Goal: Task Accomplishment & Management: Use online tool/utility

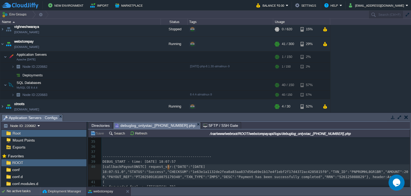
scroll to position [0, 438]
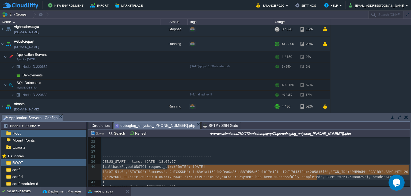
type textarea "{"DATE":"[DATE] 18:07:51.0","STATUS":"Success","CHECKSUM":"1e63e1a1132de2fea0a8…"
drag, startPoint x: 167, startPoint y: 167, endPoint x: 318, endPoint y: 178, distance: 151.1
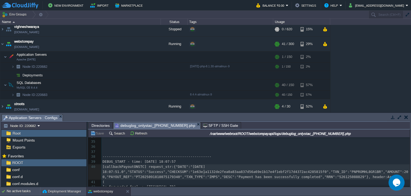
drag, startPoint x: 104, startPoint y: 126, endPoint x: 107, endPoint y: 120, distance: 6.3
click at [104, 126] on span "Directories" at bounding box center [101, 125] width 18 height 6
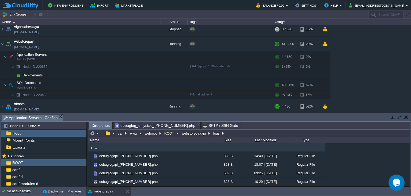
scroll to position [997, 0]
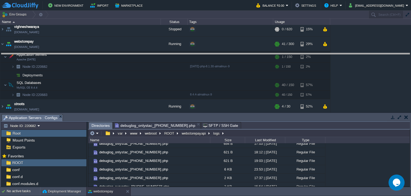
drag, startPoint x: 109, startPoint y: 116, endPoint x: 124, endPoint y: 49, distance: 68.8
click at [124, 49] on body "New Environment Import Marketplace Bonus ₹0.00 Upgrade Account Balance ₹0.00 Se…" at bounding box center [205, 98] width 411 height 196
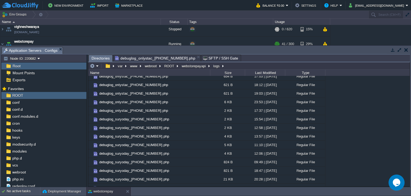
scroll to position [0, 0]
click at [194, 68] on button "webstorepayapi" at bounding box center [194, 65] width 26 height 5
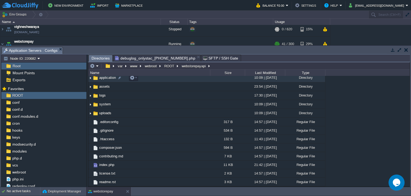
click at [108, 80] on span "application" at bounding box center [107, 77] width 18 height 5
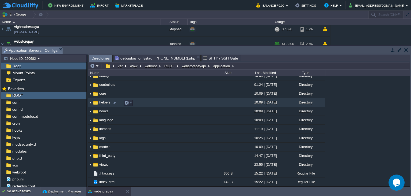
click at [101, 104] on span "helpers" at bounding box center [104, 102] width 13 height 5
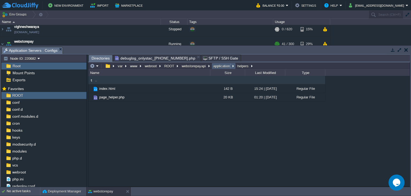
click at [222, 66] on button "application" at bounding box center [221, 65] width 19 height 5
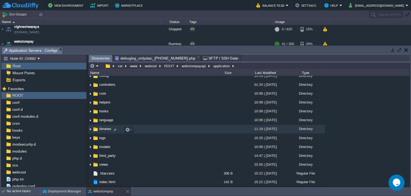
click at [105, 131] on span "libraries" at bounding box center [105, 128] width 14 height 5
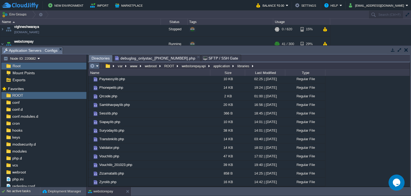
click at [97, 67] on em at bounding box center [94, 65] width 9 height 5
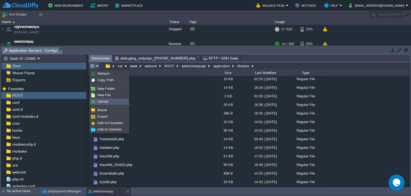
click at [105, 101] on span "Upload" at bounding box center [102, 101] width 11 height 4
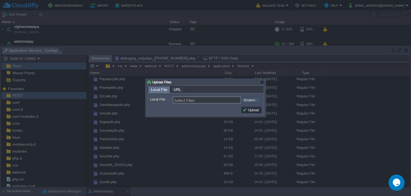
click at [246, 102] on input "file" at bounding box center [227, 100] width 68 height 6
type input "C:\fakepath\Onlystaclib.php"
type input "Onlystaclib.php"
click at [252, 111] on button "Upload" at bounding box center [251, 109] width 18 height 5
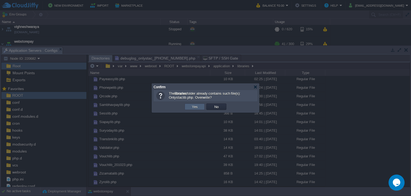
click at [194, 106] on button "Yes" at bounding box center [194, 106] width 9 height 5
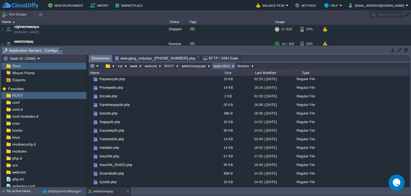
click at [215, 68] on button "application" at bounding box center [221, 65] width 19 height 5
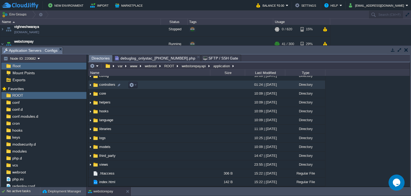
click at [106, 87] on span "controllers" at bounding box center [107, 84] width 18 height 5
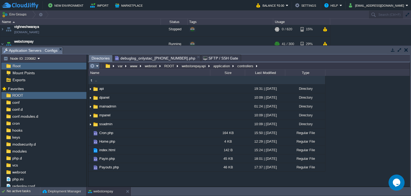
click at [96, 67] on em at bounding box center [94, 65] width 9 height 5
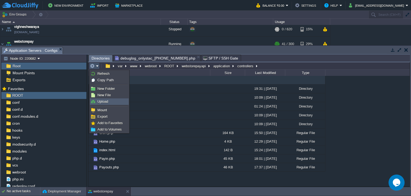
click at [104, 103] on span "Upload" at bounding box center [102, 101] width 11 height 4
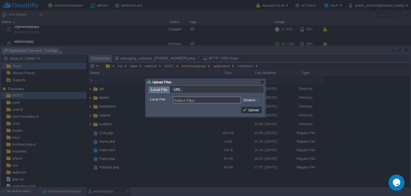
click at [245, 101] on input "file" at bounding box center [227, 100] width 68 height 6
type input "C:\fakepath\Payouts.php"
type input "Payouts.php"
click at [255, 110] on button "Upload" at bounding box center [251, 109] width 18 height 5
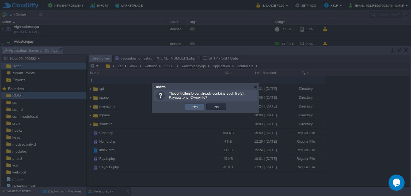
click at [201, 107] on td "Yes" at bounding box center [195, 106] width 20 height 6
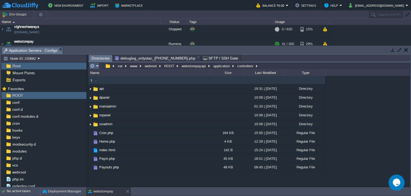
click at [96, 66] on em at bounding box center [94, 65] width 9 height 5
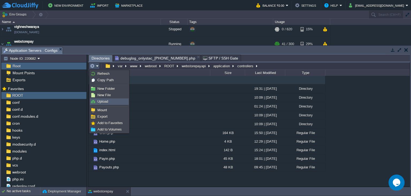
click at [104, 100] on span "Upload" at bounding box center [102, 101] width 11 height 4
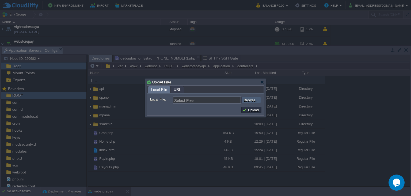
click at [253, 99] on input "file" at bounding box center [227, 100] width 68 height 6
type input "C:\fakepath\Cron.php"
type input "Cron.php, Payouts.php, Payin.php"
click at [254, 111] on button "Upload" at bounding box center [251, 109] width 18 height 5
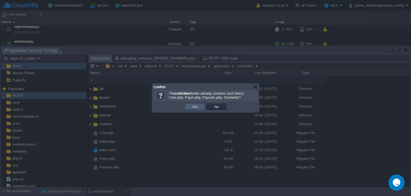
click at [196, 108] on button "Yes" at bounding box center [194, 106] width 9 height 5
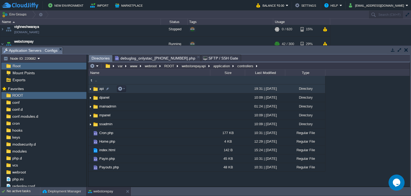
click at [100, 90] on span "api" at bounding box center [101, 88] width 6 height 5
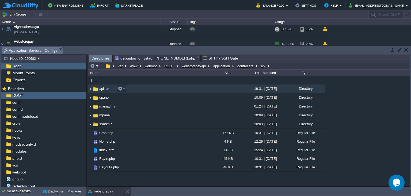
click at [100, 90] on span "api" at bounding box center [101, 88] width 6 height 5
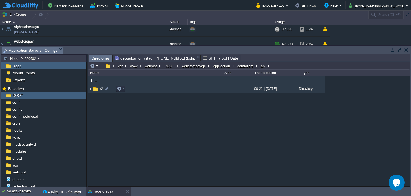
click at [99, 89] on span "v2" at bounding box center [100, 88] width 5 height 5
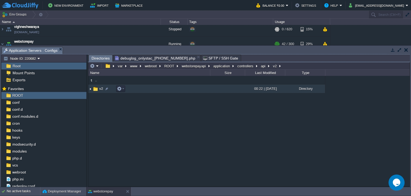
click at [99, 89] on span "v2" at bounding box center [100, 88] width 5 height 5
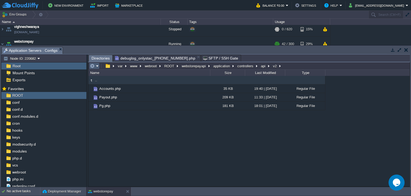
click at [99, 68] on td at bounding box center [94, 66] width 10 height 6
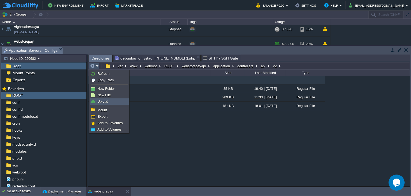
click at [107, 103] on span "Upload" at bounding box center [102, 101] width 11 height 4
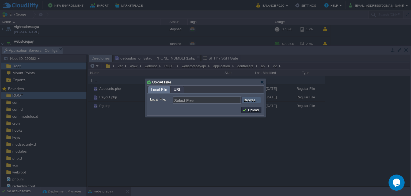
click at [253, 99] on input "file" at bounding box center [227, 100] width 68 height 6
type input "C:\fakepath\Payout.php"
type input "Payout.php, Pg.php"
click at [260, 111] on button "Upload" at bounding box center [251, 109] width 18 height 5
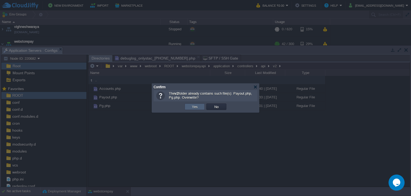
click at [187, 106] on td "Yes" at bounding box center [195, 106] width 20 height 6
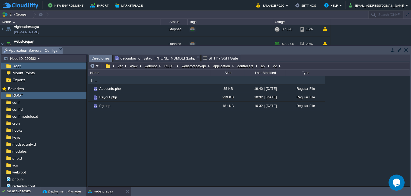
click at [261, 145] on div ".. Accounts.php 35 KB 19:40 | [DATE] Regular File Payout.php 229 KB 10:32 | [DA…" at bounding box center [248, 131] width 321 height 110
click at [95, 66] on em at bounding box center [94, 65] width 9 height 5
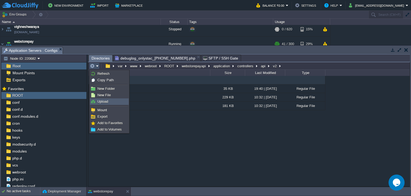
click at [114, 103] on link "Upload" at bounding box center [109, 101] width 38 height 6
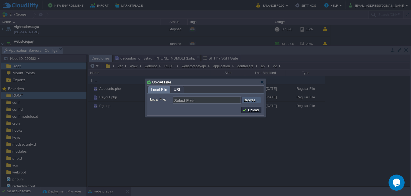
click at [256, 100] on input "file" at bounding box center [227, 100] width 68 height 6
type input "C:\fakepath\Payout.php"
type input "Payout.php"
click at [258, 110] on button "Upload" at bounding box center [251, 109] width 18 height 5
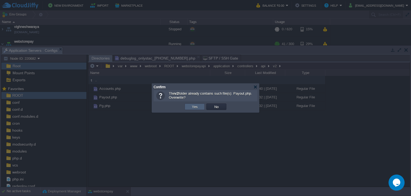
click at [198, 107] on button "Yes" at bounding box center [194, 106] width 9 height 5
